Goal: Task Accomplishment & Management: Use online tool/utility

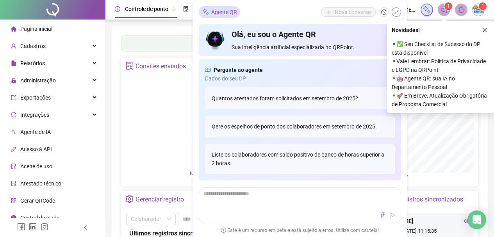
click at [397, 12] on icon "shrink" at bounding box center [395, 11] width 5 height 5
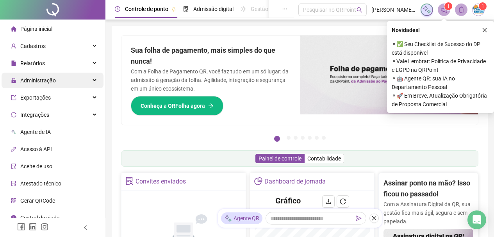
click at [61, 77] on div "Administração" at bounding box center [53, 81] width 102 height 16
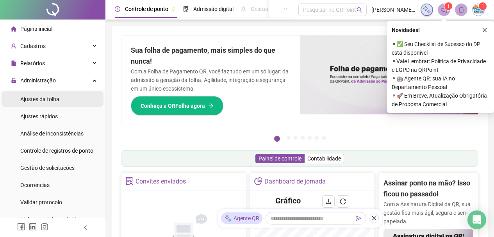
click at [56, 96] on span "Ajustes da folha" at bounding box center [39, 99] width 39 height 6
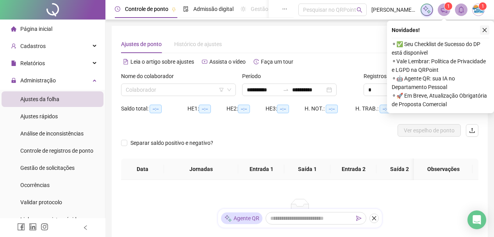
click at [484, 30] on icon "close" at bounding box center [484, 29] width 5 height 5
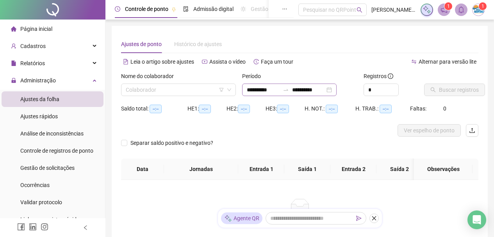
click at [336, 89] on div "**********" at bounding box center [289, 90] width 94 height 12
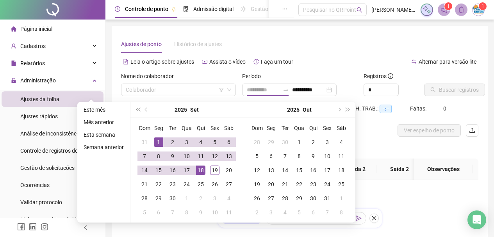
click at [160, 140] on div "1" at bounding box center [158, 141] width 9 height 9
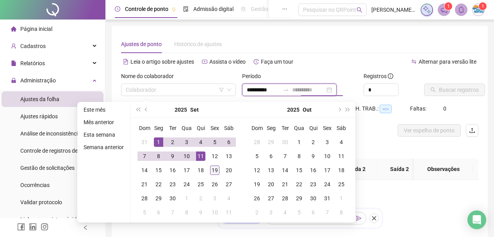
type input "**********"
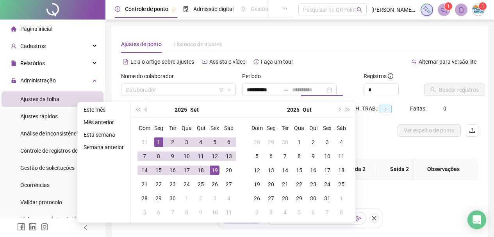
click at [216, 171] on div "19" at bounding box center [214, 169] width 9 height 9
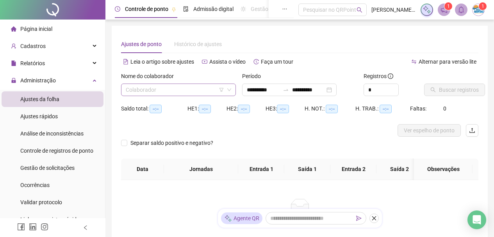
click at [185, 89] on input "search" at bounding box center [175, 90] width 98 height 12
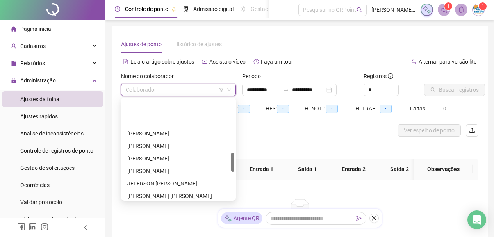
scroll to position [273, 0]
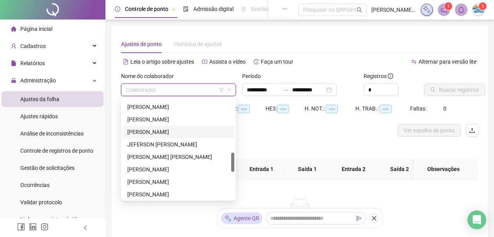
click at [149, 131] on div "[PERSON_NAME]" at bounding box center [178, 132] width 102 height 9
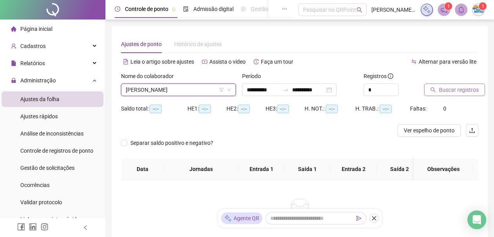
click at [427, 88] on button "Buscar registros" at bounding box center [454, 90] width 61 height 12
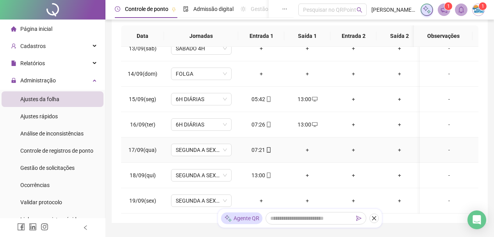
scroll to position [181, 0]
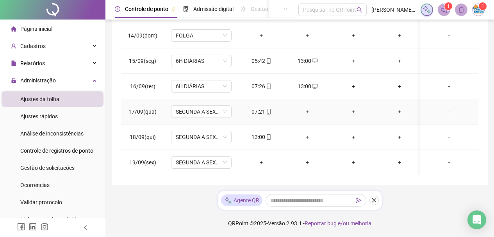
click at [309, 107] on div "+" at bounding box center [307, 111] width 34 height 9
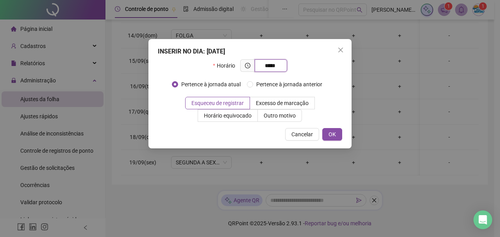
type input "*****"
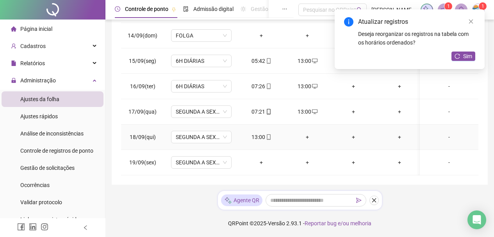
click at [307, 133] on div "+" at bounding box center [307, 137] width 34 height 9
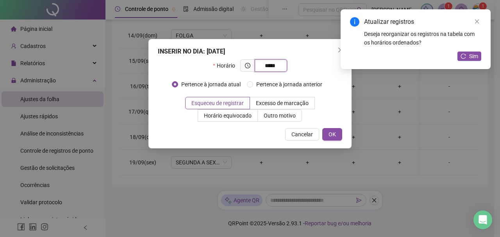
type input "*****"
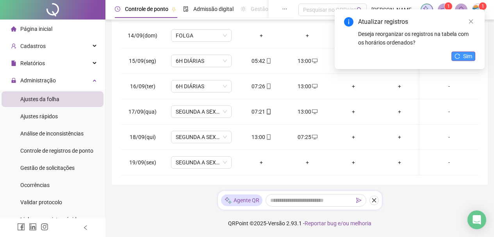
click at [459, 55] on icon "reload" at bounding box center [456, 55] width 5 height 5
click at [459, 55] on button "Sim" at bounding box center [463, 56] width 24 height 9
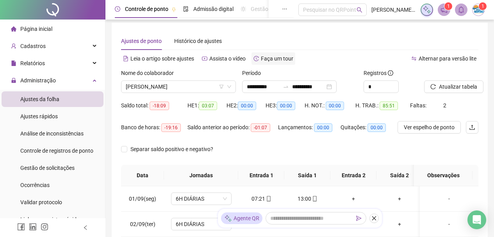
scroll to position [0, 0]
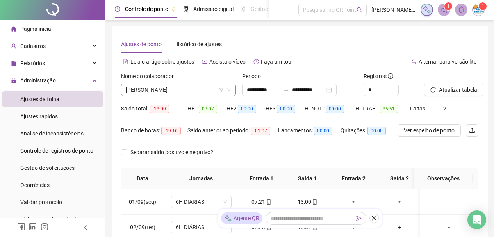
click at [210, 91] on span "[PERSON_NAME]" at bounding box center [178, 90] width 105 height 12
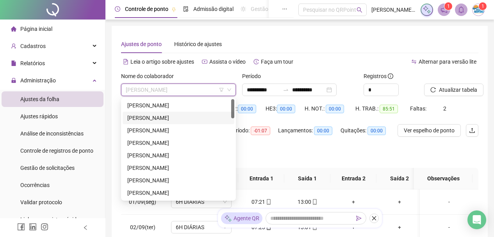
click at [322, 52] on div "Ajustes de ponto Histórico de ajustes" at bounding box center [299, 44] width 357 height 18
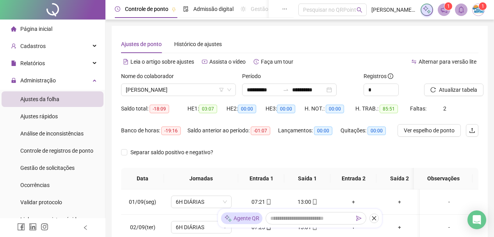
click at [190, 100] on body "**********" at bounding box center [247, 118] width 494 height 237
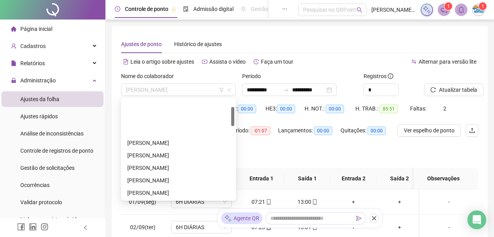
scroll to position [39, 0]
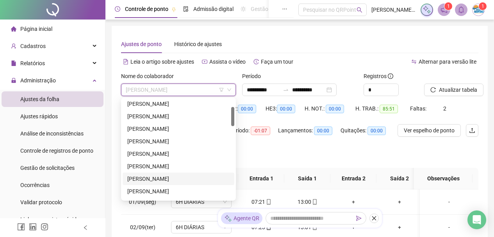
click at [155, 178] on div "[PERSON_NAME]" at bounding box center [178, 178] width 102 height 9
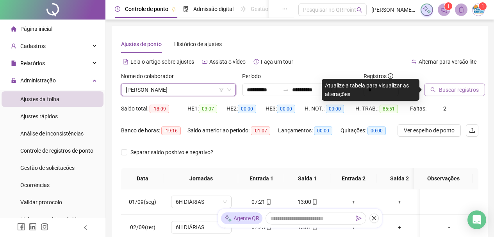
click at [470, 87] on span "Buscar registros" at bounding box center [459, 89] width 40 height 9
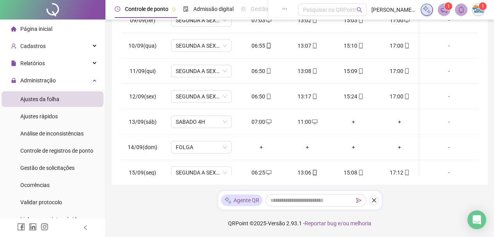
scroll to position [321, 0]
